Goal: Check status: Check status

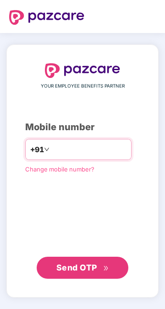
click at [103, 157] on input "number" at bounding box center [88, 149] width 75 height 15
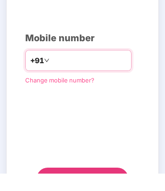
scroll to position [70, 0]
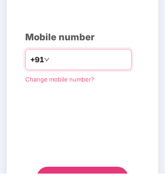
type input "**********"
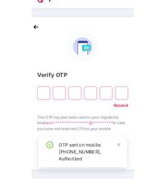
scroll to position [7, 0]
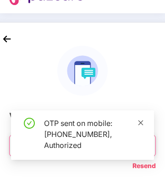
click at [144, 139] on icon "close" at bounding box center [140, 135] width 6 height 6
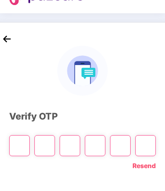
scroll to position [0, 0]
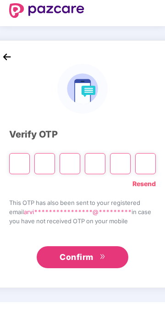
click at [141, 196] on link "Resend" at bounding box center [143, 191] width 23 height 10
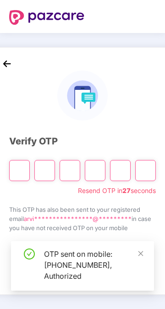
click at [15, 181] on input "Please enter verification code. Digit 1" at bounding box center [19, 170] width 21 height 21
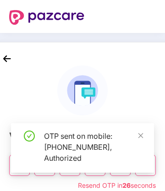
type input "*"
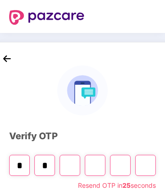
type input "*"
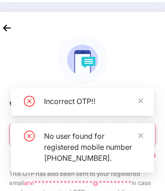
scroll to position [29, 0]
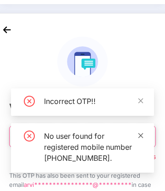
type input "*"
click at [144, 139] on icon "close" at bounding box center [140, 135] width 6 height 6
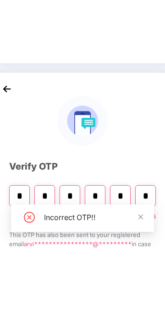
scroll to position [0, 0]
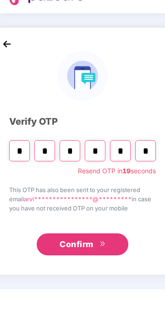
click at [148, 178] on input "*" at bounding box center [145, 170] width 21 height 21
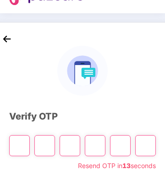
type input "*"
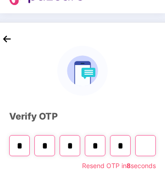
type input "*"
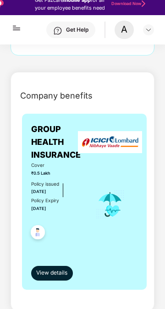
scroll to position [152, 0]
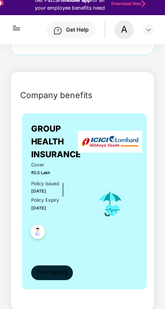
click at [44, 268] on span "View details" at bounding box center [51, 272] width 31 height 9
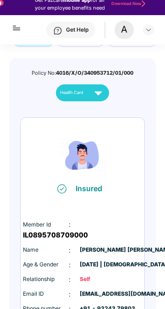
scroll to position [77, 0]
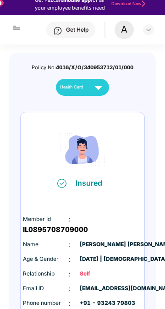
click at [97, 90] on img at bounding box center [98, 87] width 16 height 16
click at [98, 92] on img at bounding box center [98, 87] width 16 height 16
click at [95, 92] on img at bounding box center [98, 87] width 16 height 16
click at [147, 33] on img at bounding box center [148, 29] width 7 height 7
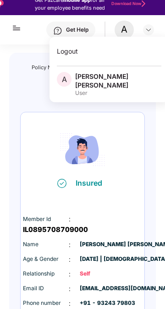
click at [120, 132] on div "Insured Member Id : IL0895708709000 Name : Arvind Ramavadh Prasad Age & Gender …" at bounding box center [83, 217] width 124 height 210
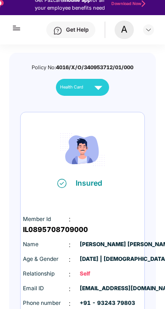
click at [98, 94] on img at bounding box center [98, 87] width 16 height 16
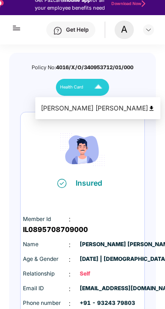
click at [79, 90] on span "Health Card" at bounding box center [71, 87] width 23 height 7
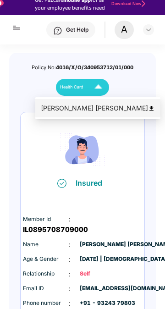
click at [79, 109] on div "Arvind Ramavadh Prasad" at bounding box center [98, 108] width 114 height 10
